Goal: Task Accomplishment & Management: Manage account settings

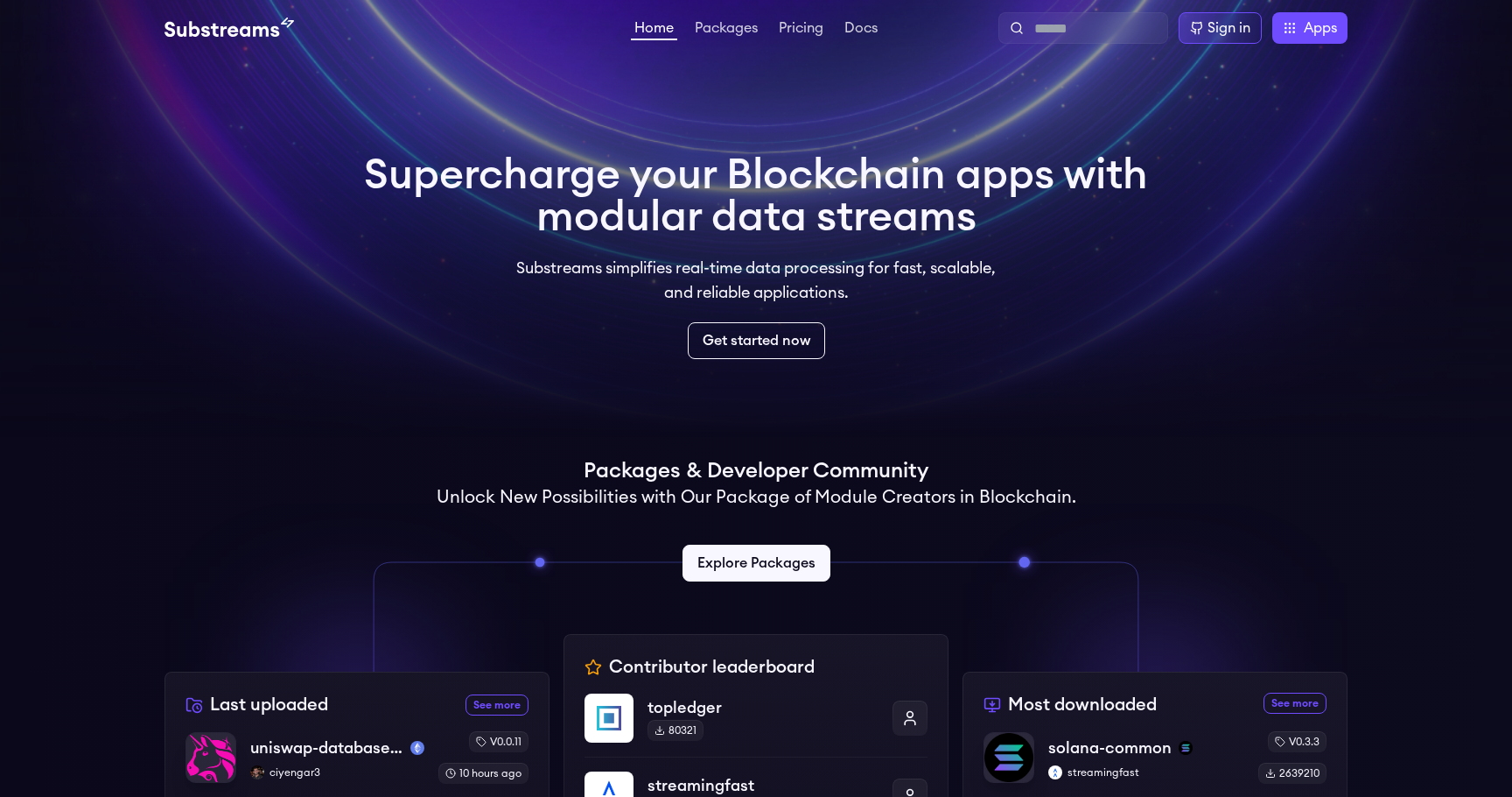
click at [1169, 187] on video at bounding box center [756, 219] width 1512 height 438
click at [1230, 37] on div "Sign in" at bounding box center [1229, 29] width 43 height 21
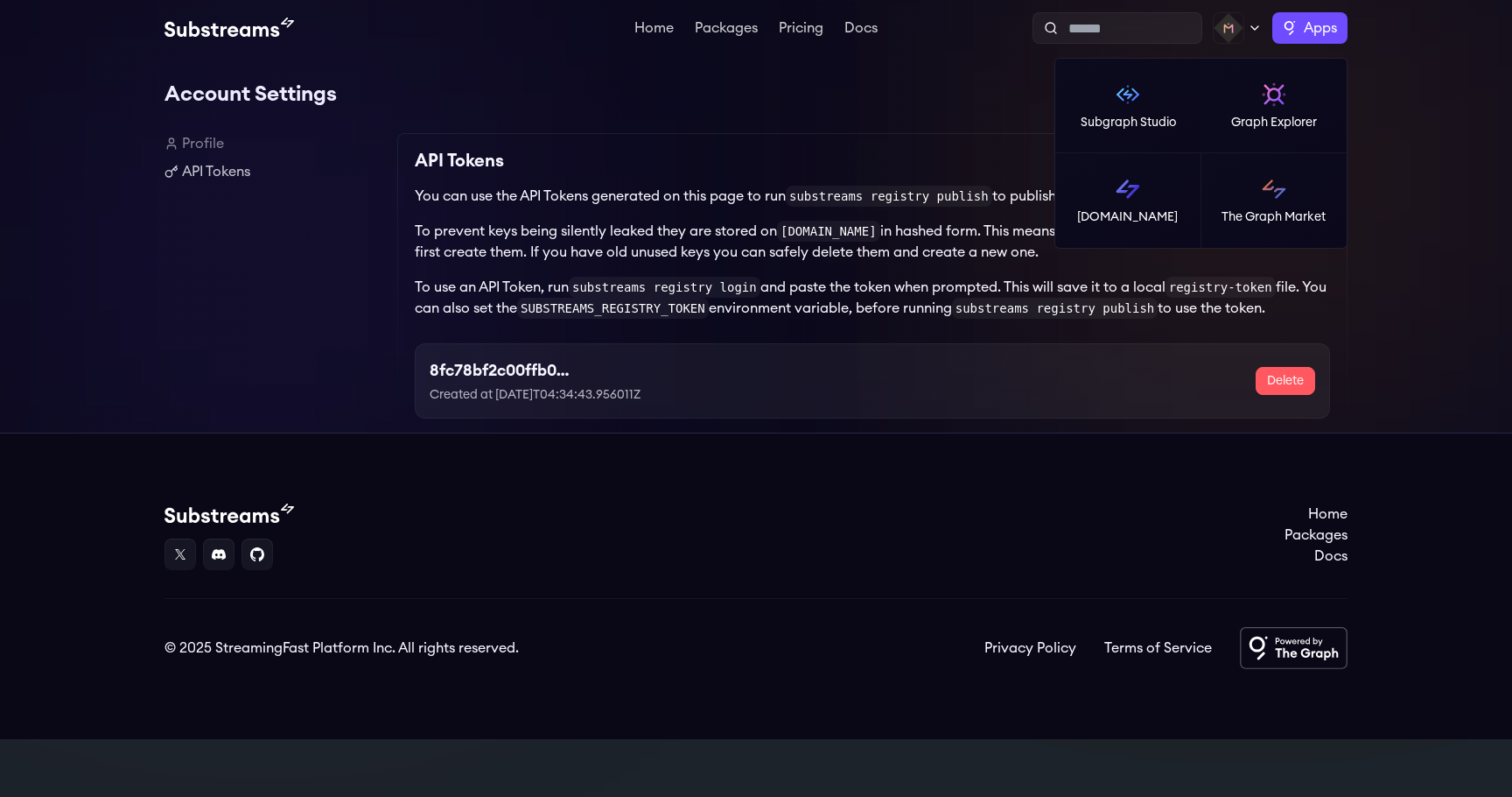
click at [1291, 23] on label "Apps" at bounding box center [1310, 28] width 75 height 31
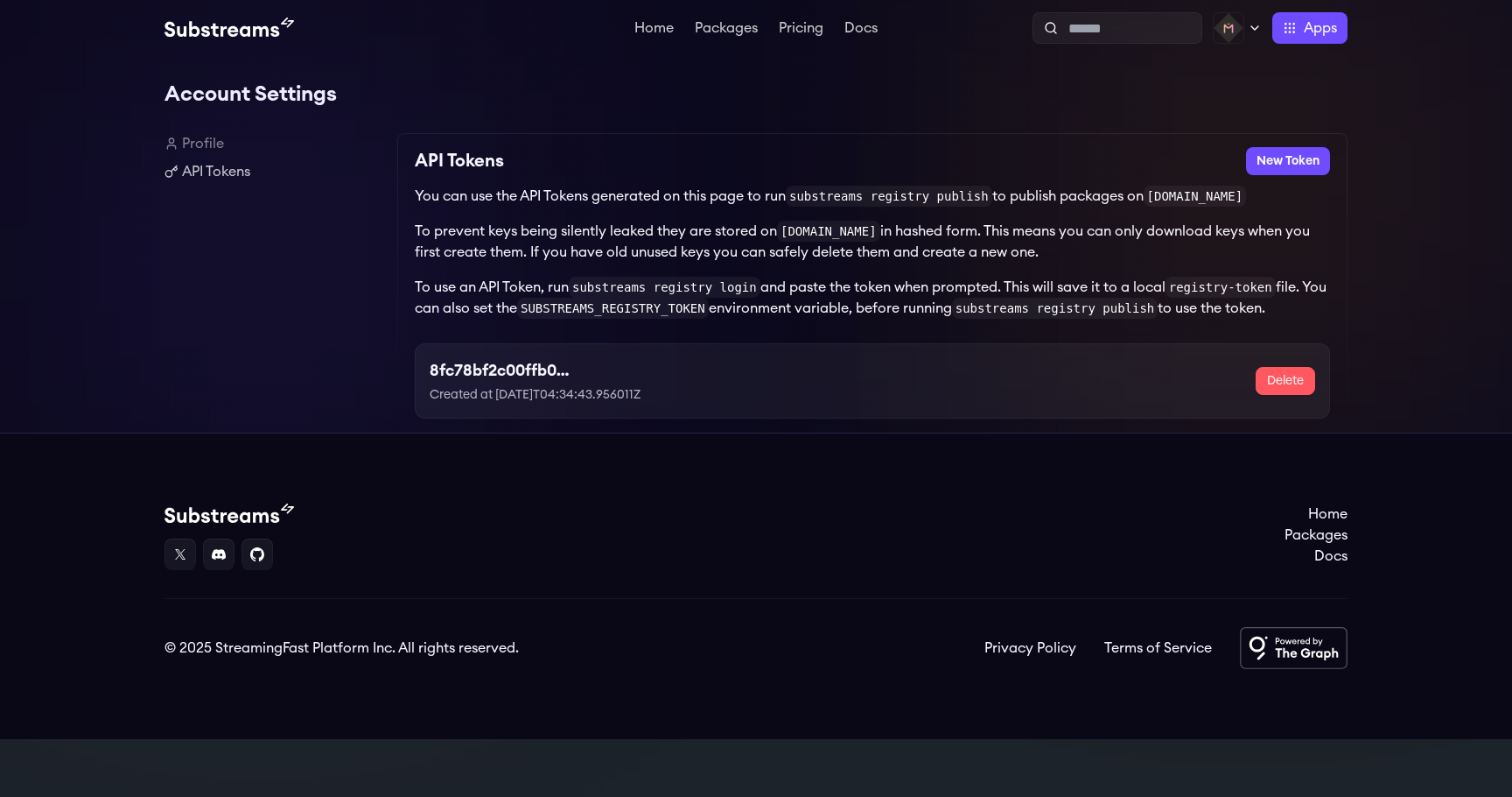
click at [761, 147] on div "API Tokens New Token" at bounding box center [872, 161] width 915 height 28
click at [797, 30] on link "Pricing" at bounding box center [801, 30] width 52 height 18
click at [706, 29] on link "Packages" at bounding box center [726, 30] width 70 height 18
click at [213, 135] on link "Profile" at bounding box center [273, 144] width 219 height 21
click at [210, 144] on link "Profile" at bounding box center [273, 144] width 219 height 21
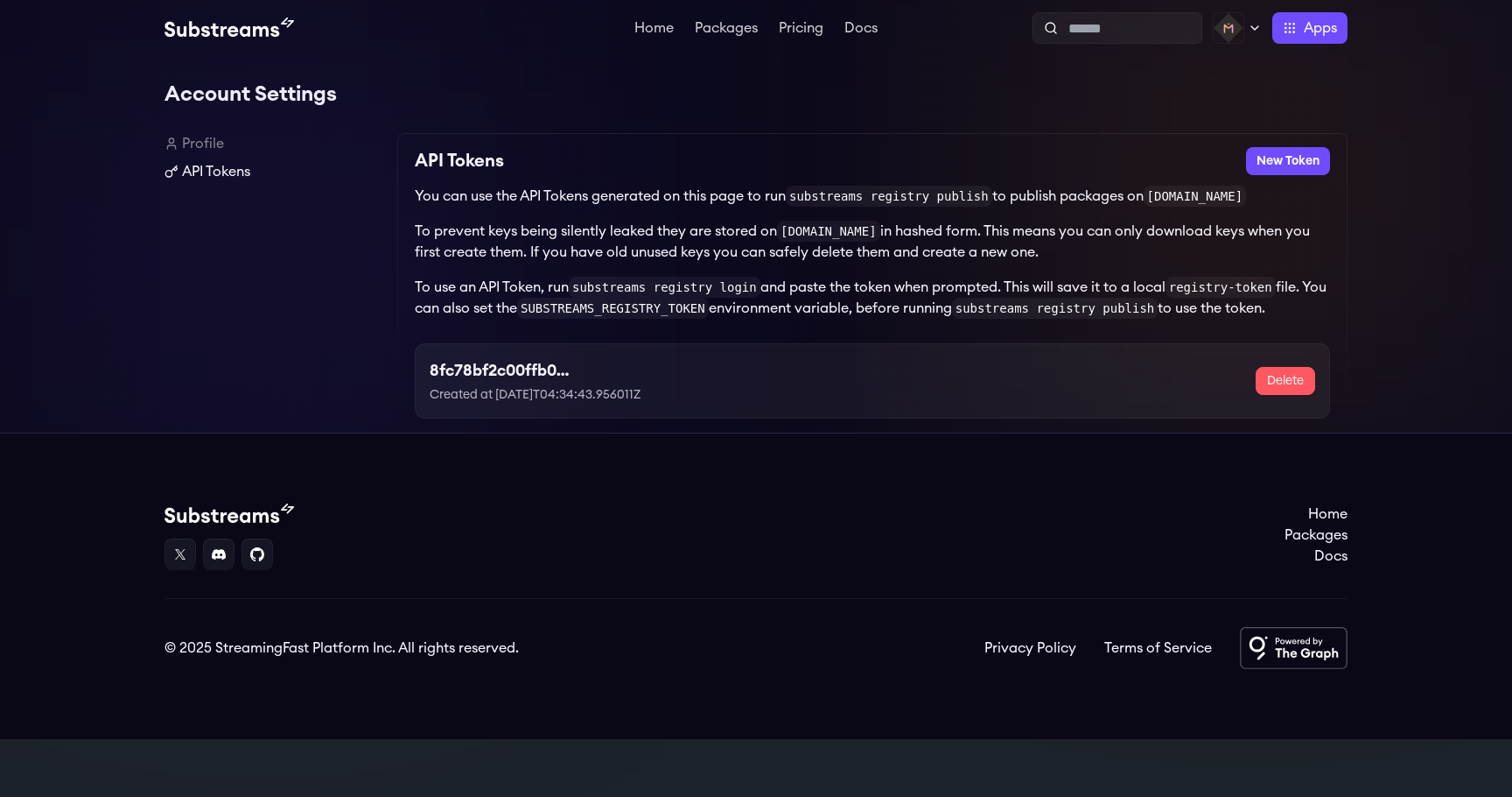
click at [214, 175] on link "API Tokens" at bounding box center [273, 172] width 219 height 21
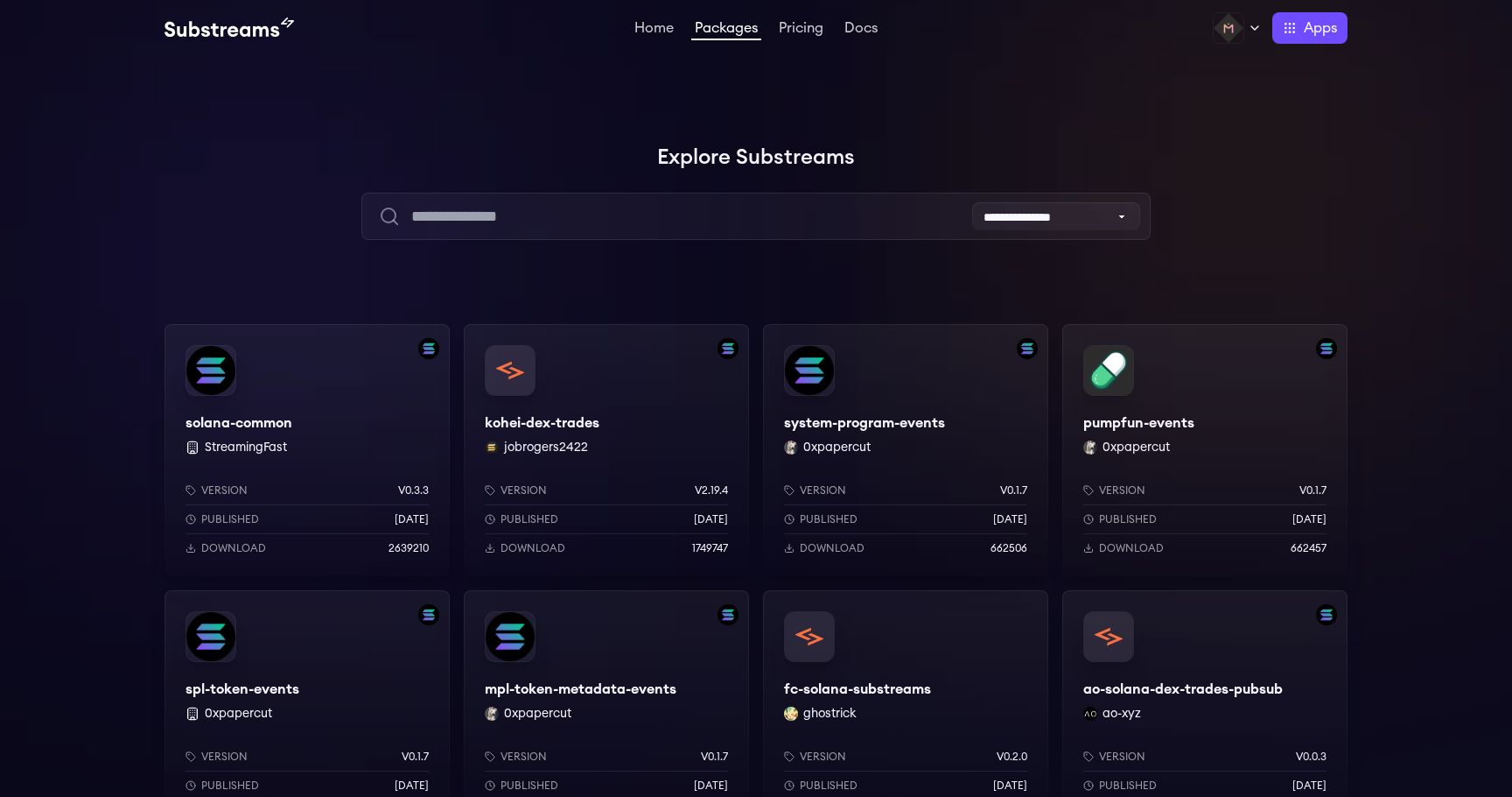
scroll to position [2, 0]
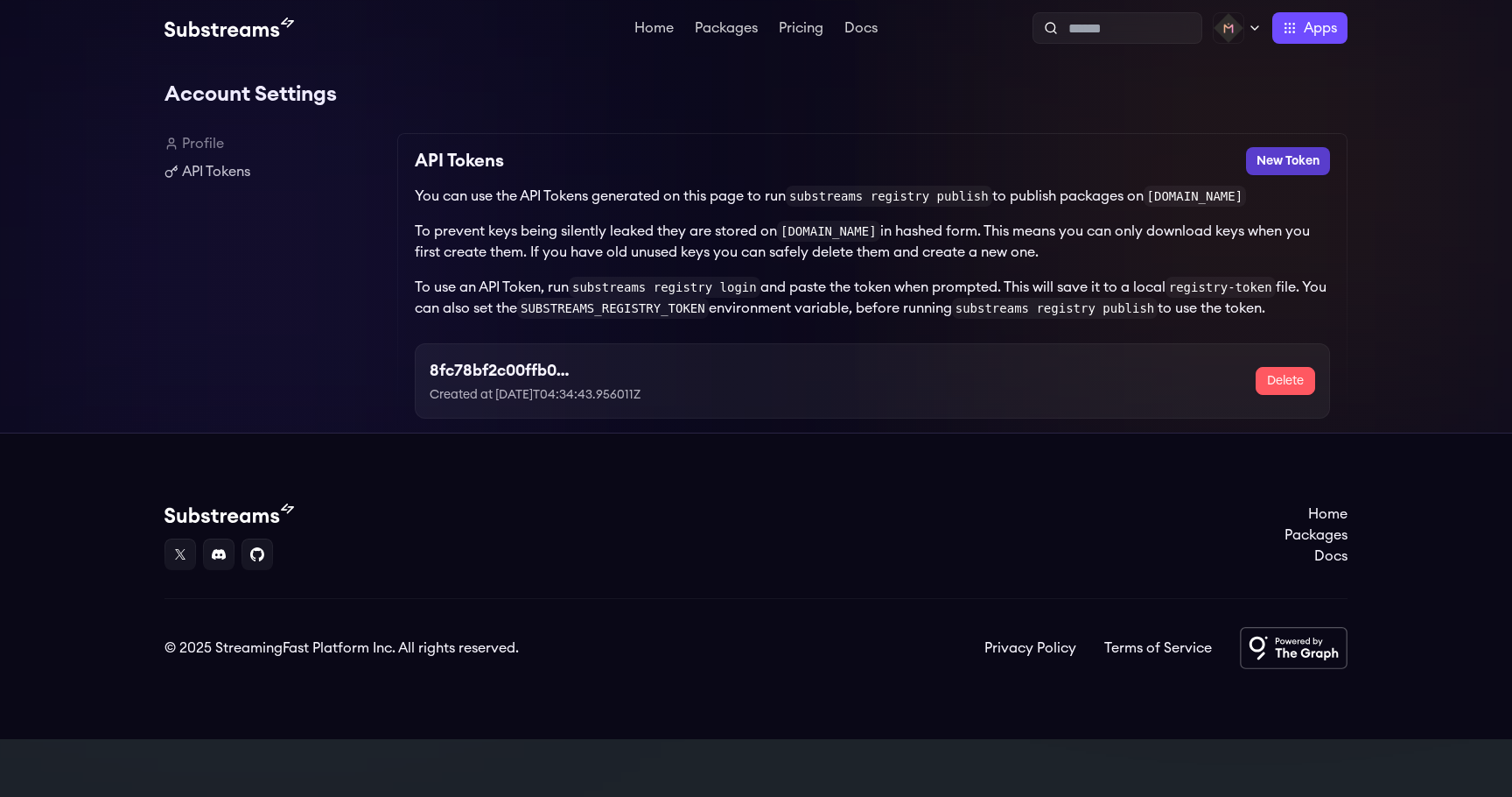
click at [1273, 165] on button "New Token" at bounding box center [1288, 161] width 84 height 28
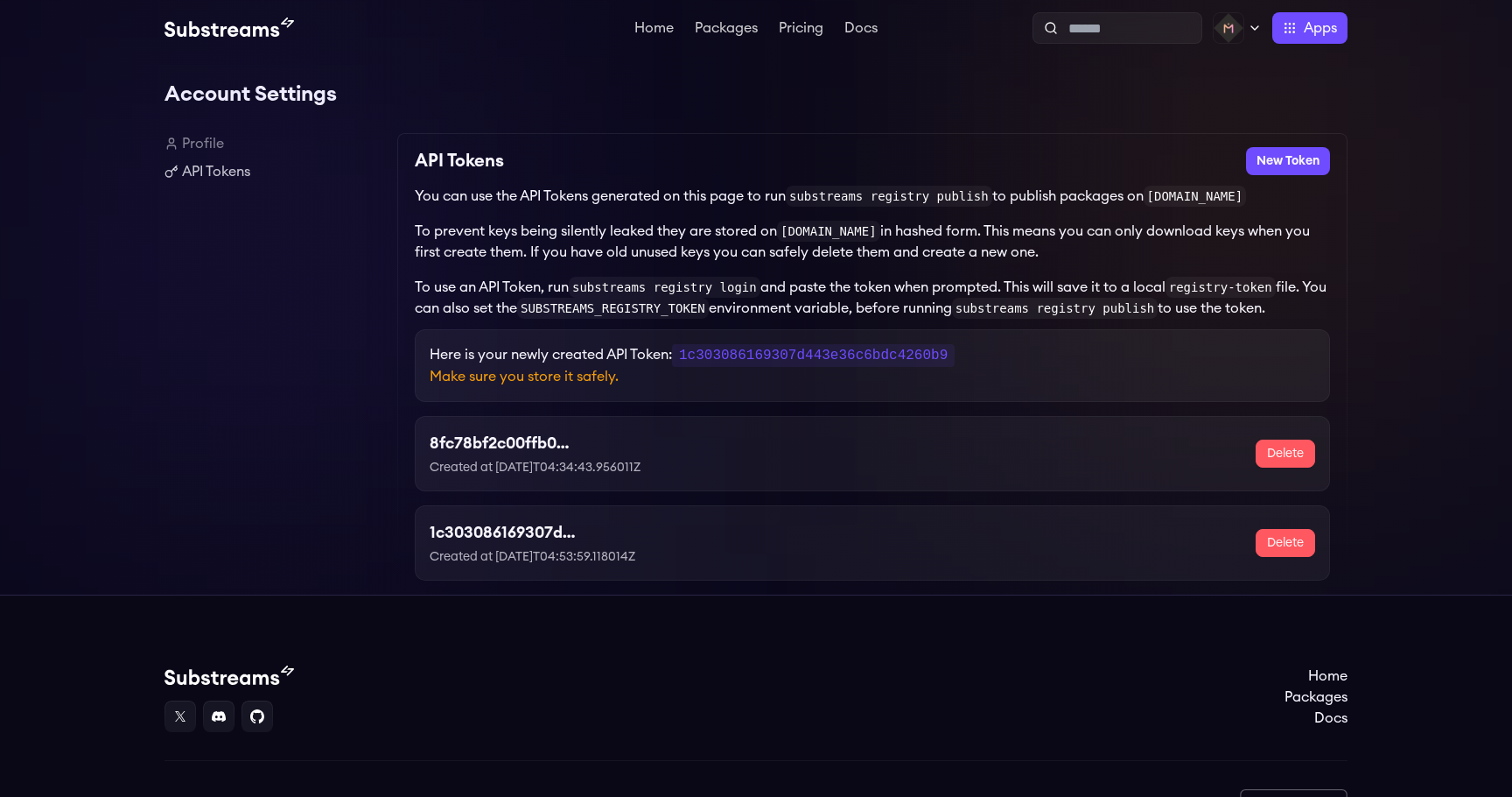
scroll to position [8, 0]
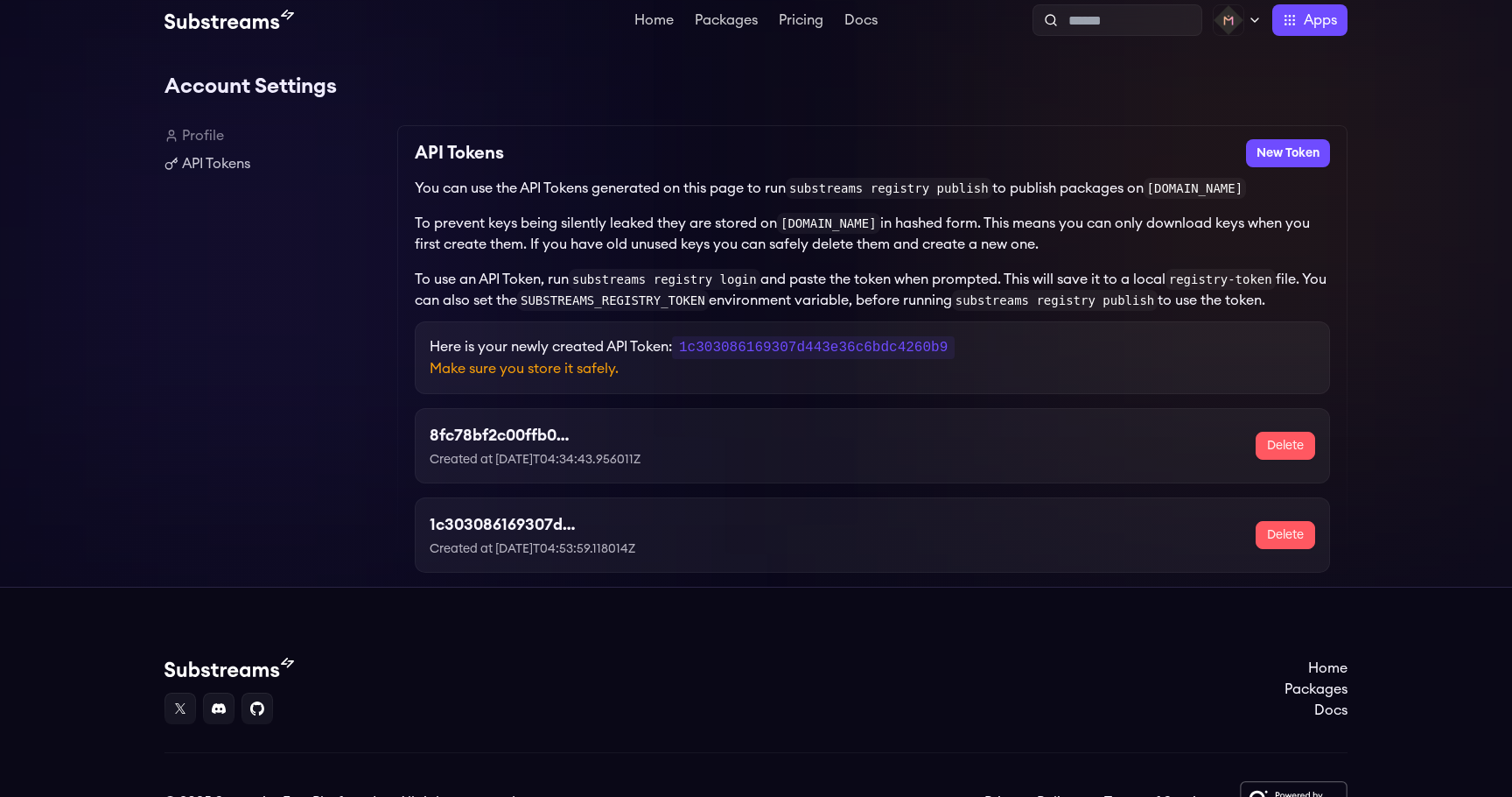
click at [235, 28] on img at bounding box center [228, 21] width 129 height 21
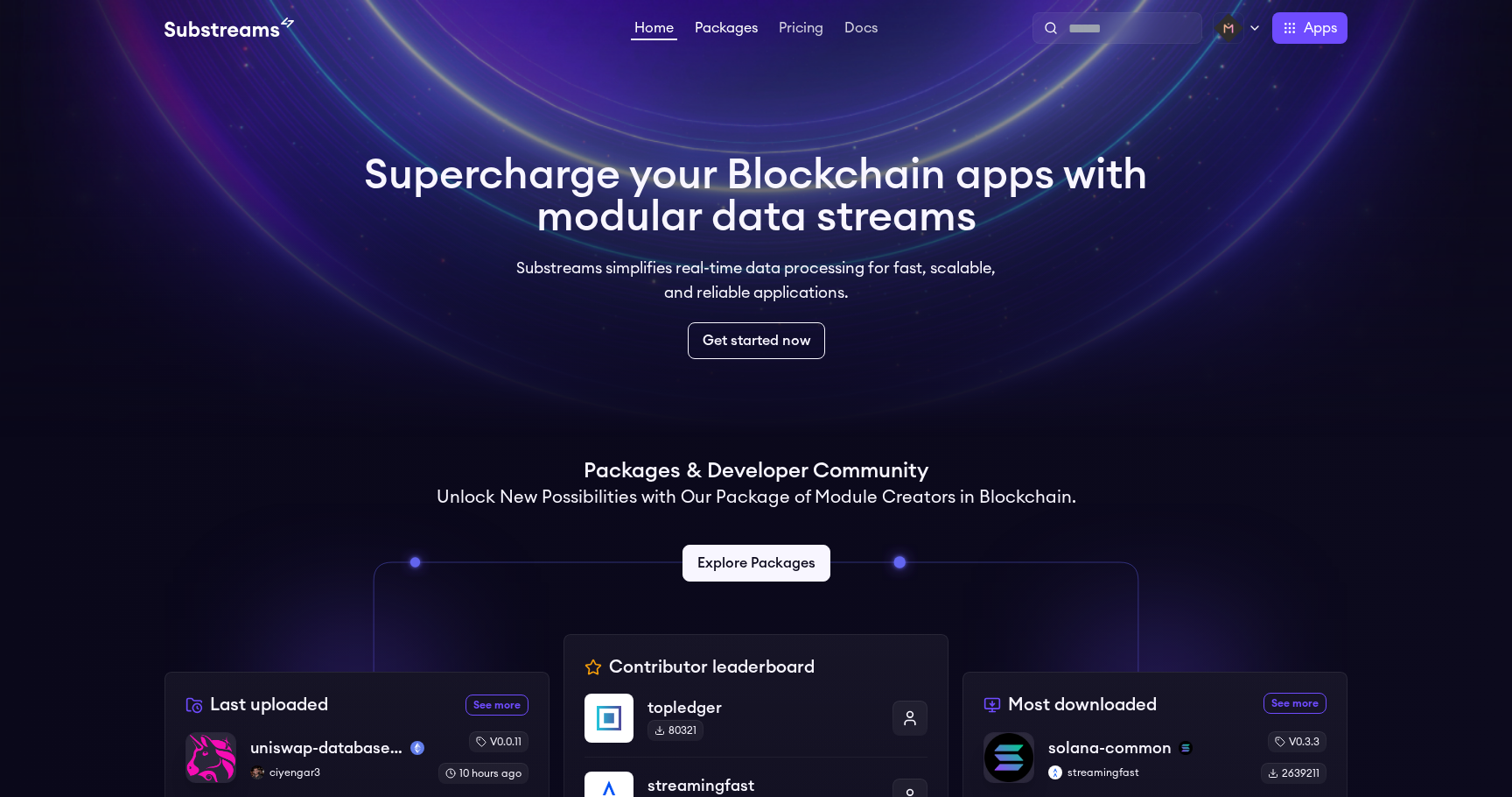
click at [744, 36] on link "Packages" at bounding box center [726, 30] width 70 height 18
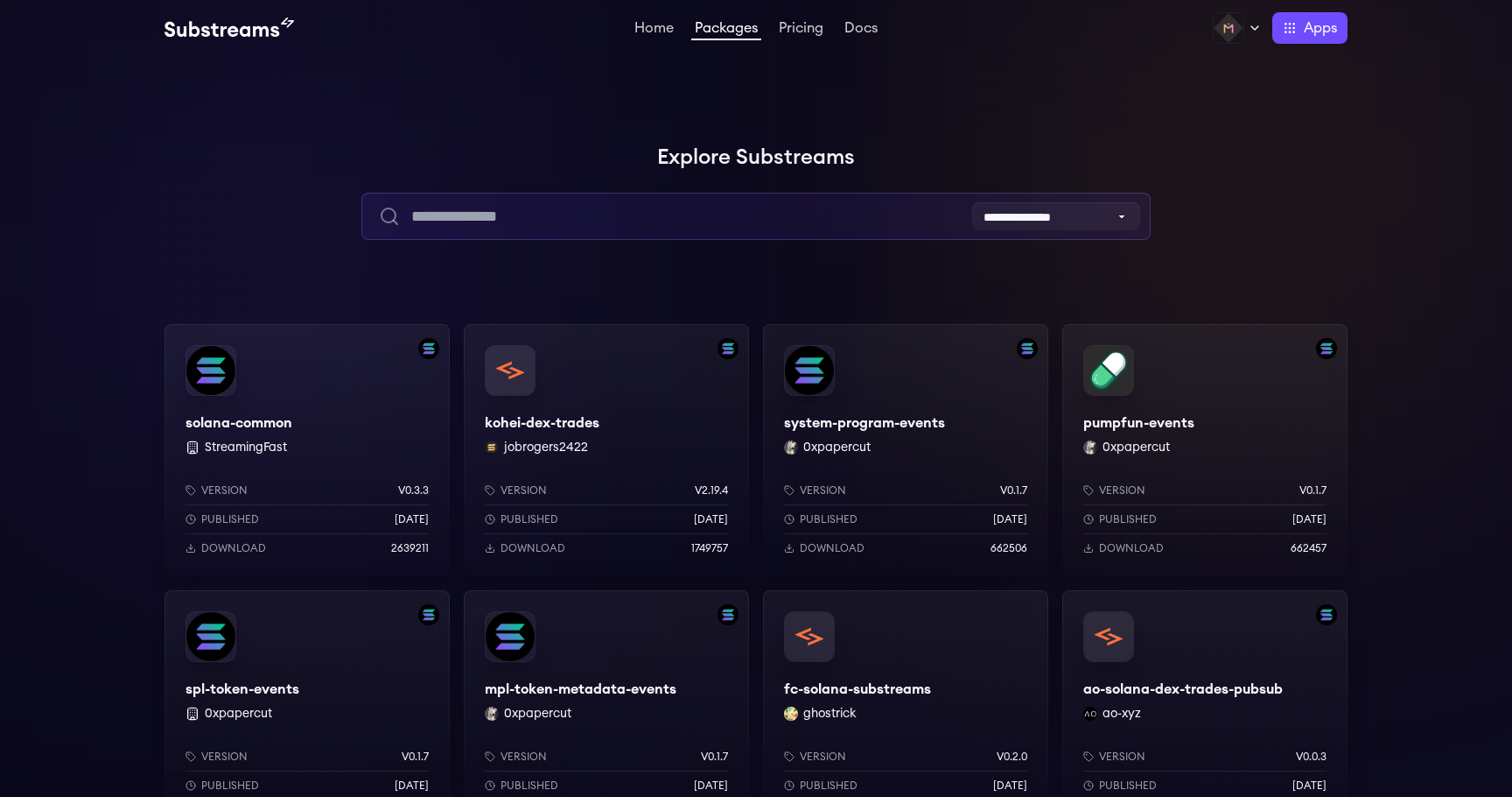
click at [690, 195] on input "text" at bounding box center [756, 216] width 789 height 47
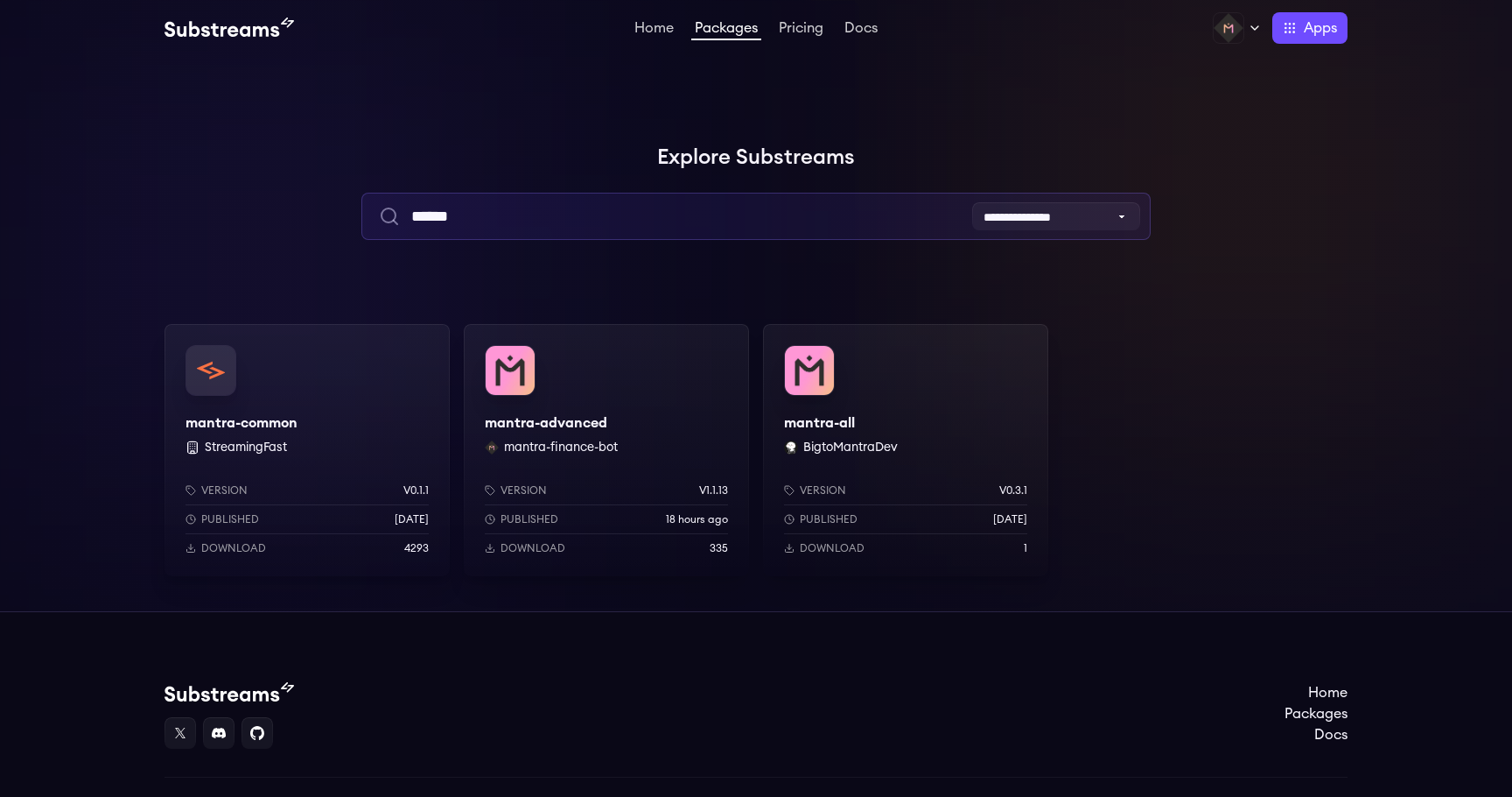
type input "******"
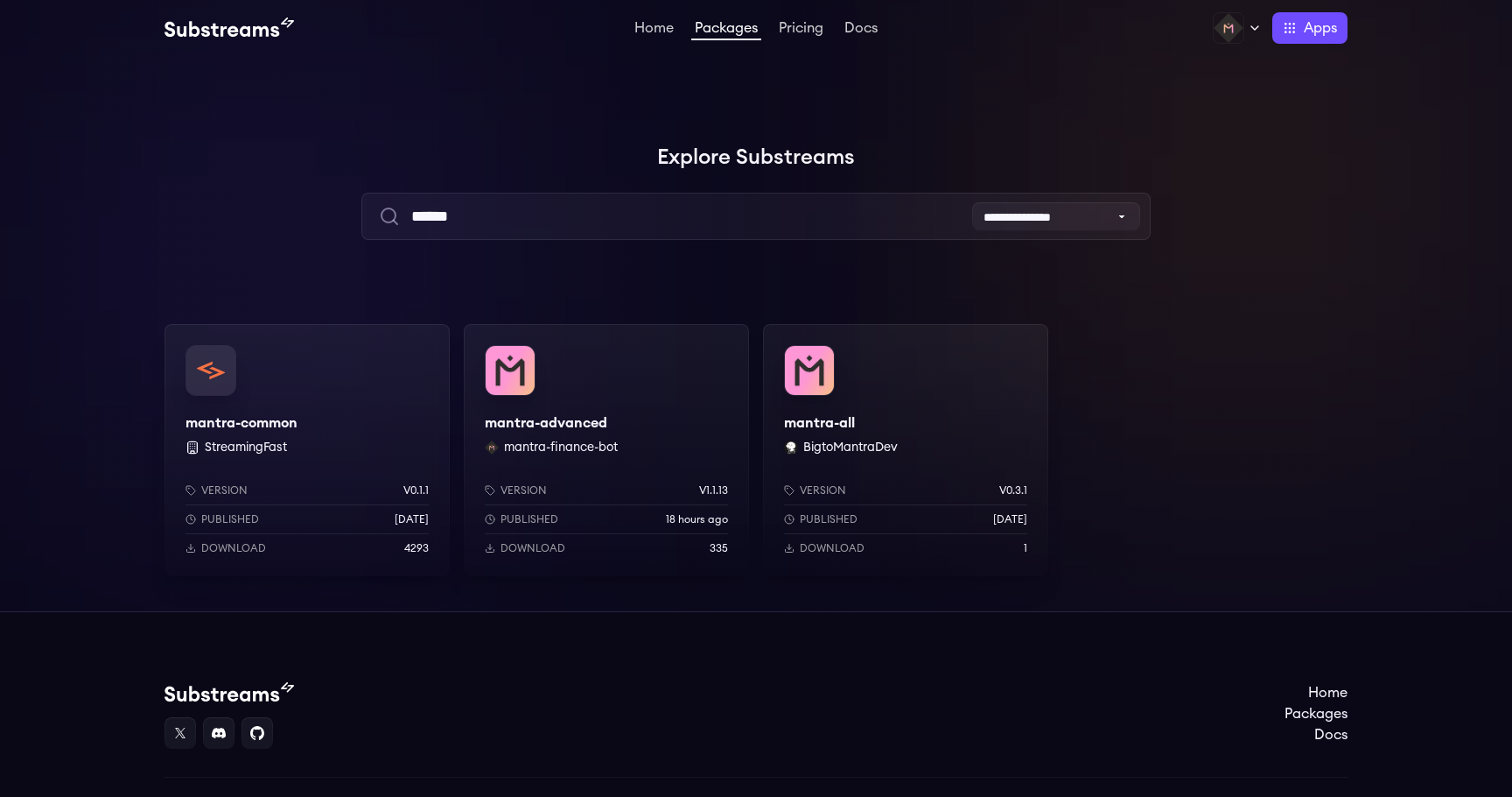
click at [1270, 42] on div "Profile Publish Settings Logout Apps Subgraph Studio Graph Explorer Substreams.…" at bounding box center [1114, 28] width 467 height 31
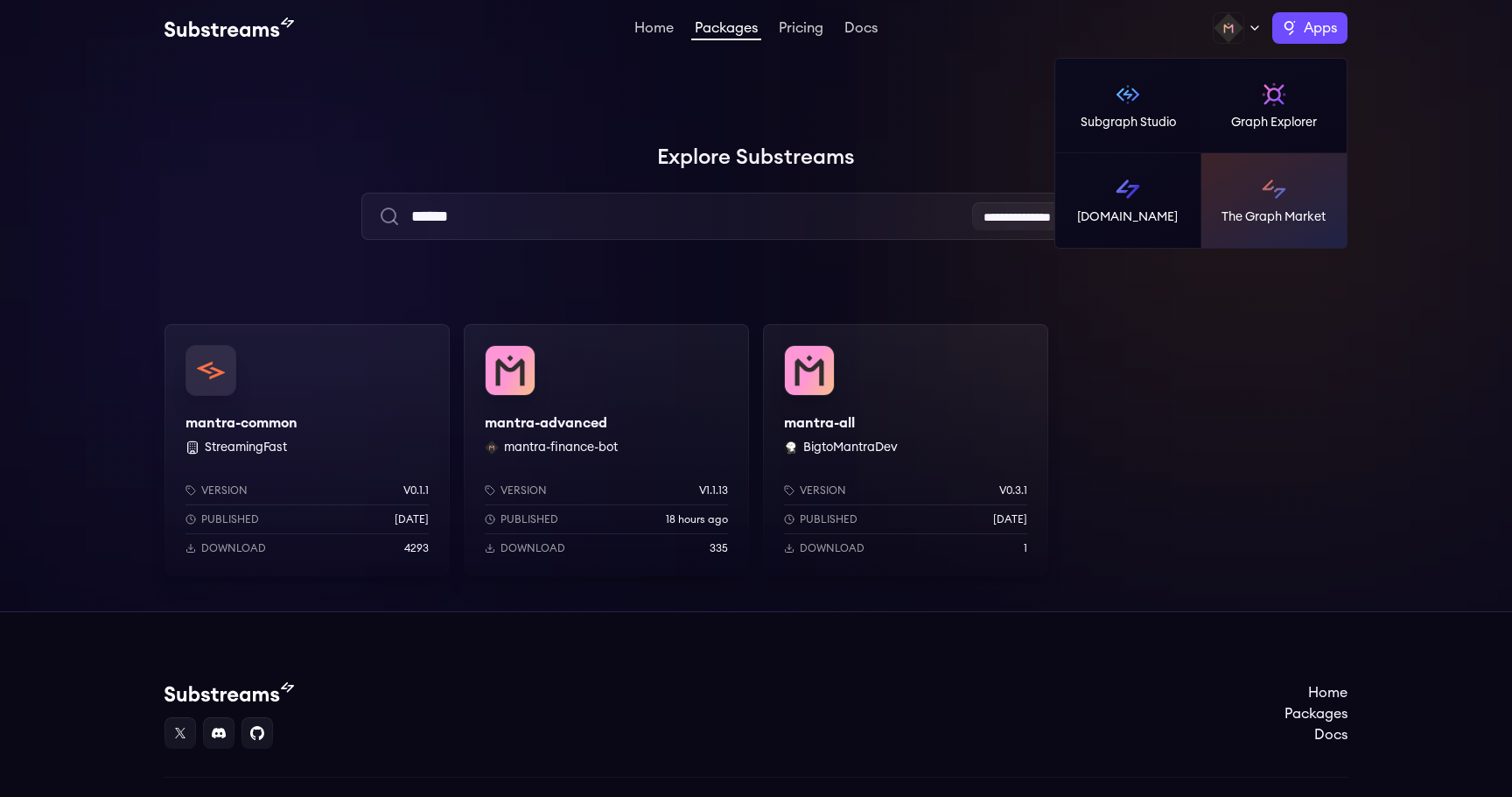
click at [1235, 172] on link "The Graph Market" at bounding box center [1275, 201] width 146 height 95
